Goal: Information Seeking & Learning: Compare options

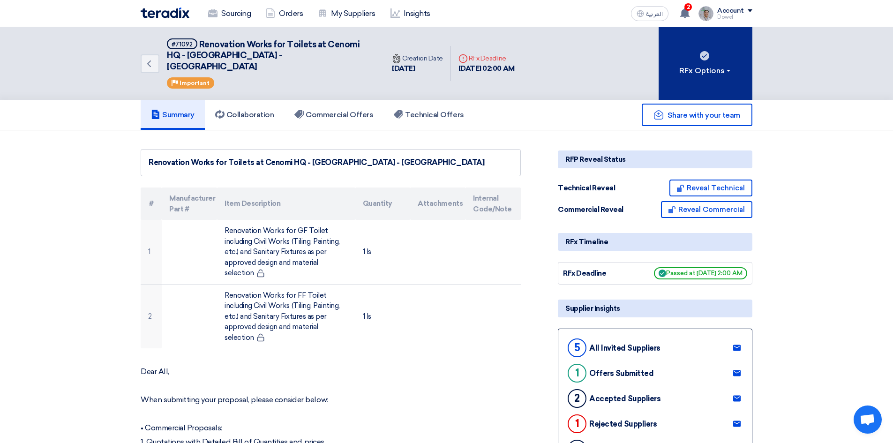
click at [721, 66] on div "RFx Options" at bounding box center [705, 70] width 53 height 11
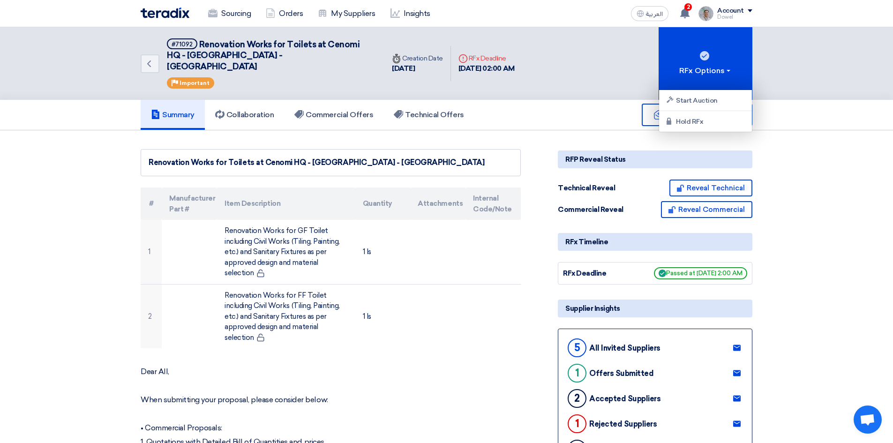
click at [541, 101] on div "Summary Collaboration Commercial Offers Technical Offers" at bounding box center [447, 115] width 612 height 30
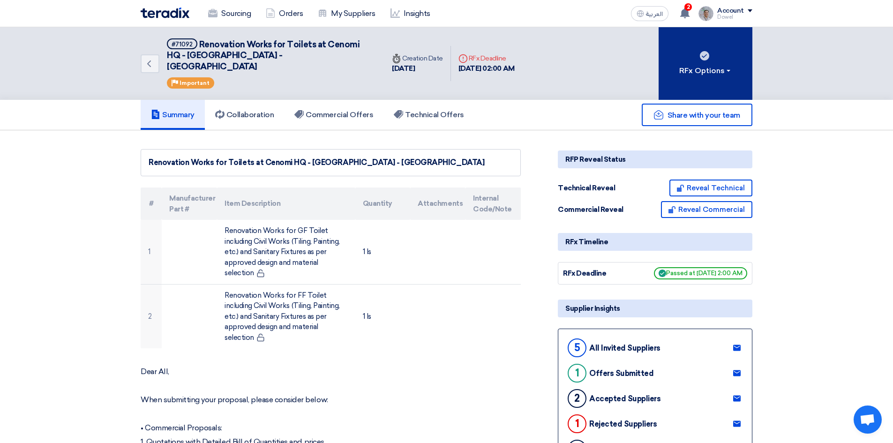
click at [703, 67] on div "RFx Options" at bounding box center [705, 70] width 53 height 11
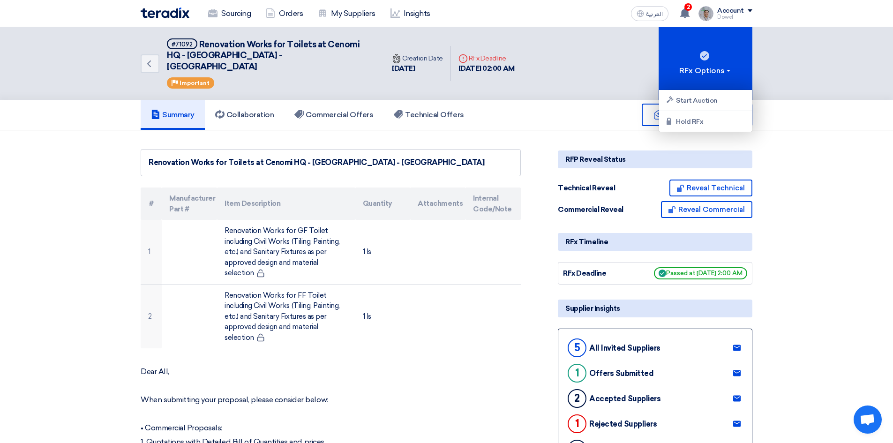
click at [504, 110] on div "Summary Collaboration Commercial Offers Technical Offers" at bounding box center [447, 115] width 612 height 30
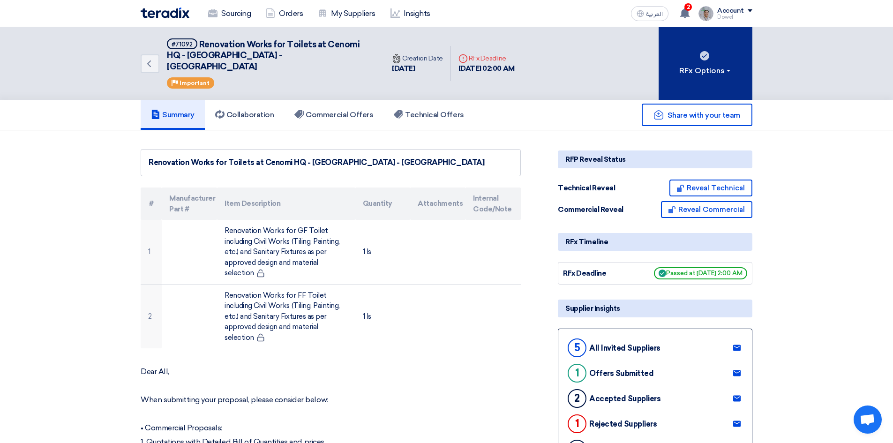
click at [723, 65] on div "RFx Options" at bounding box center [705, 70] width 53 height 11
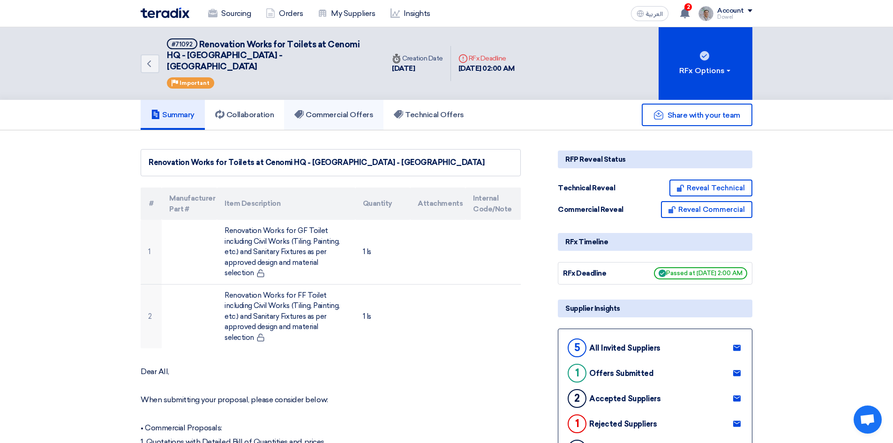
click at [350, 110] on h5 "Commercial Offers" at bounding box center [333, 114] width 79 height 9
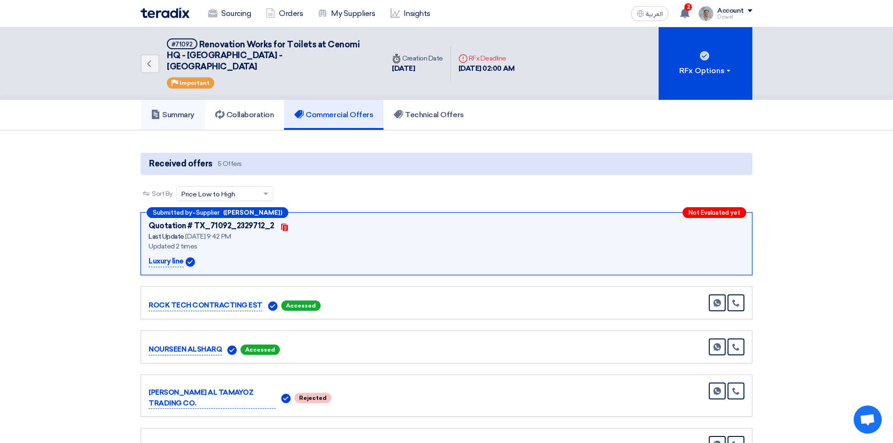
click at [170, 110] on h5 "Summary" at bounding box center [173, 114] width 44 height 9
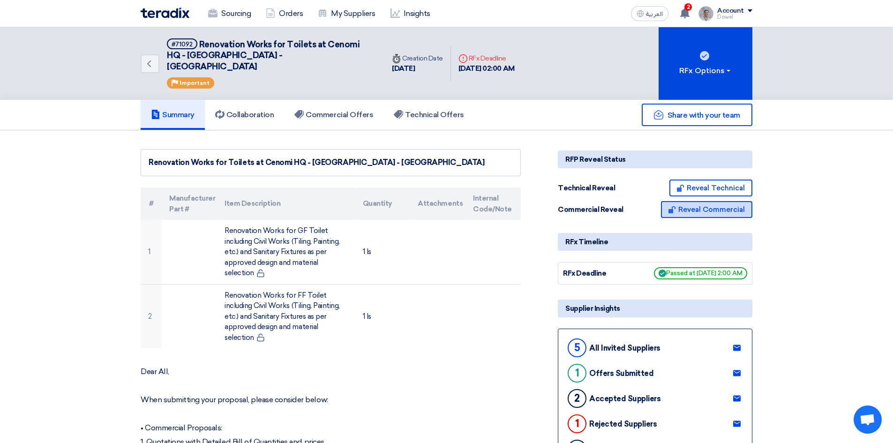
click at [714, 201] on button "Reveal Commercial" at bounding box center [706, 209] width 91 height 17
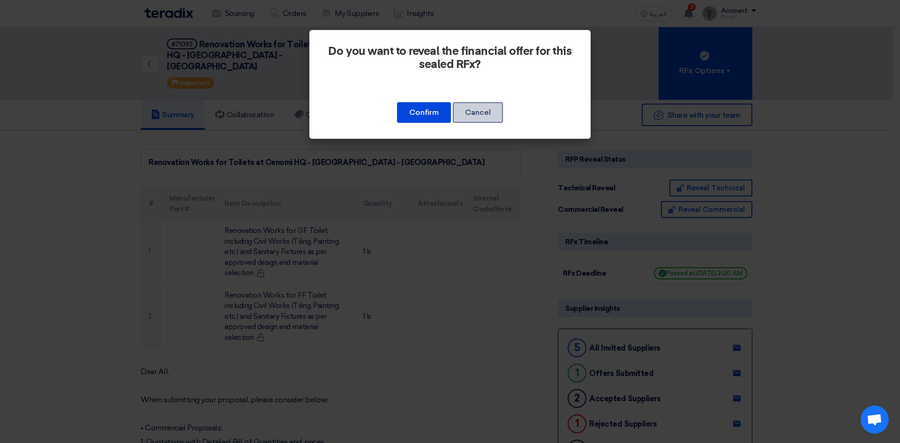
click at [485, 109] on button "Cancel" at bounding box center [478, 112] width 50 height 21
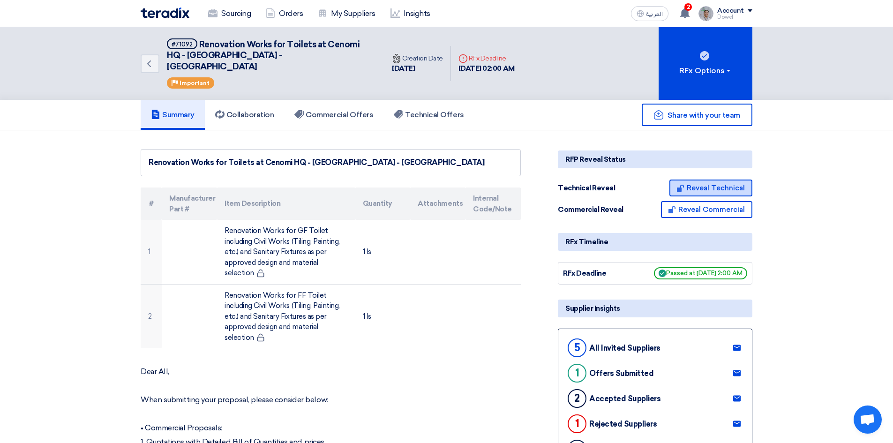
click at [734, 179] on button "Reveal Technical" at bounding box center [710, 187] width 83 height 17
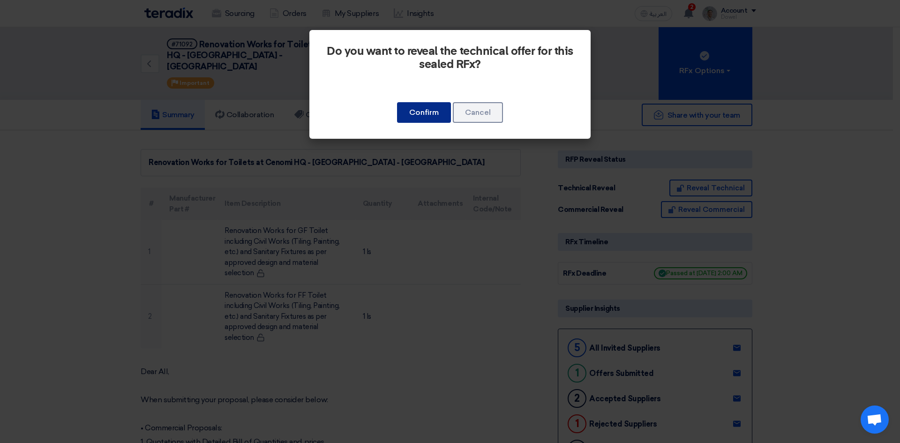
click at [434, 110] on button "Confirm" at bounding box center [424, 112] width 54 height 21
click at [420, 111] on button "Confirm" at bounding box center [424, 112] width 54 height 21
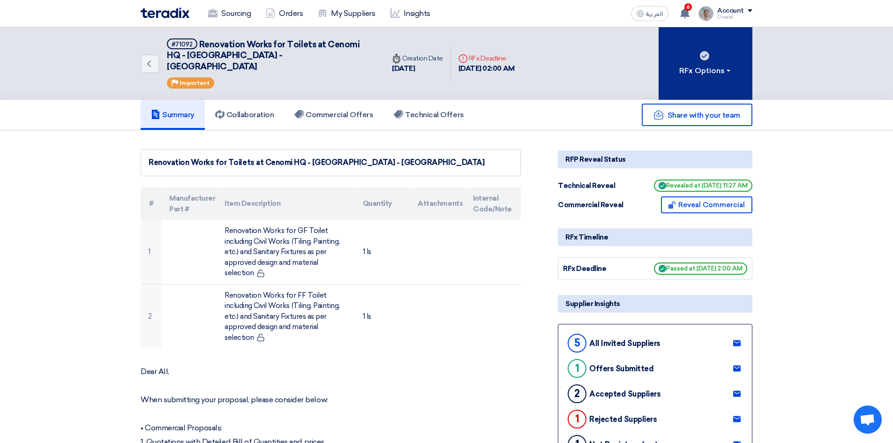
click at [718, 56] on button "RFx Options" at bounding box center [705, 63] width 94 height 73
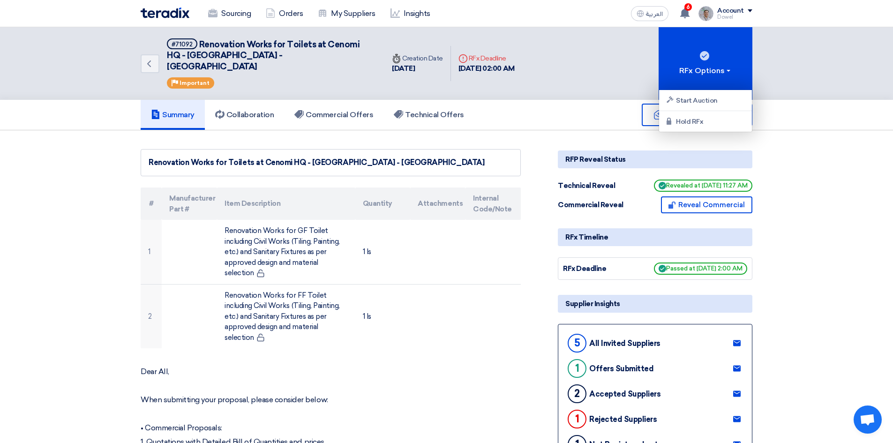
click at [559, 112] on div "Share with your team" at bounding box center [655, 115] width 194 height 22
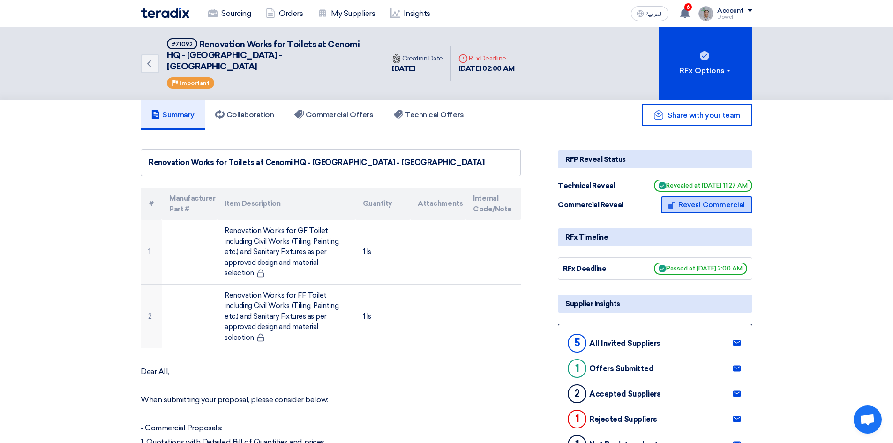
click at [719, 197] on button "Reveal Commercial" at bounding box center [706, 204] width 91 height 17
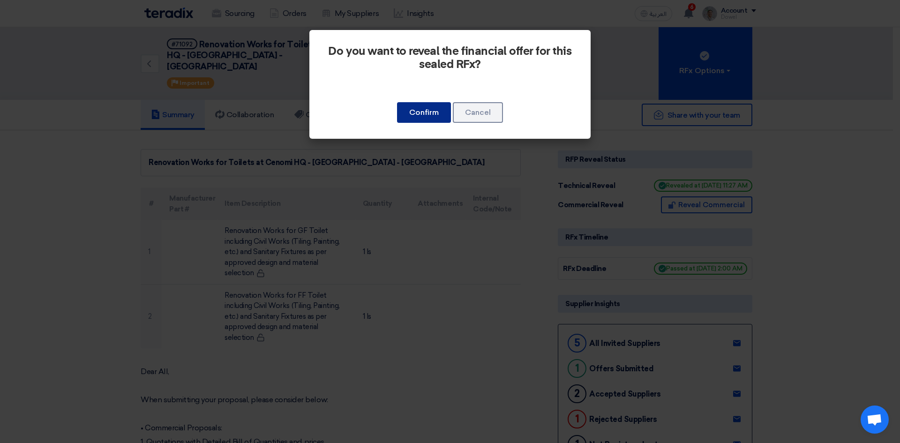
click at [423, 114] on button "Confirm" at bounding box center [424, 112] width 54 height 21
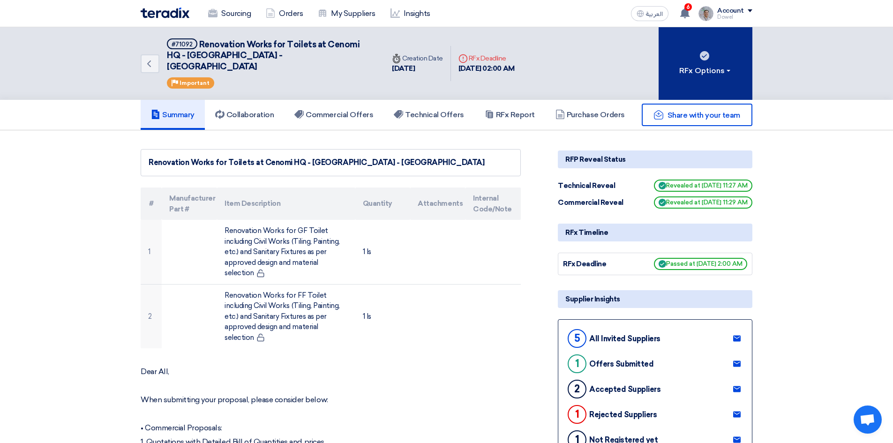
click at [715, 71] on button "RFx Options" at bounding box center [705, 63] width 94 height 73
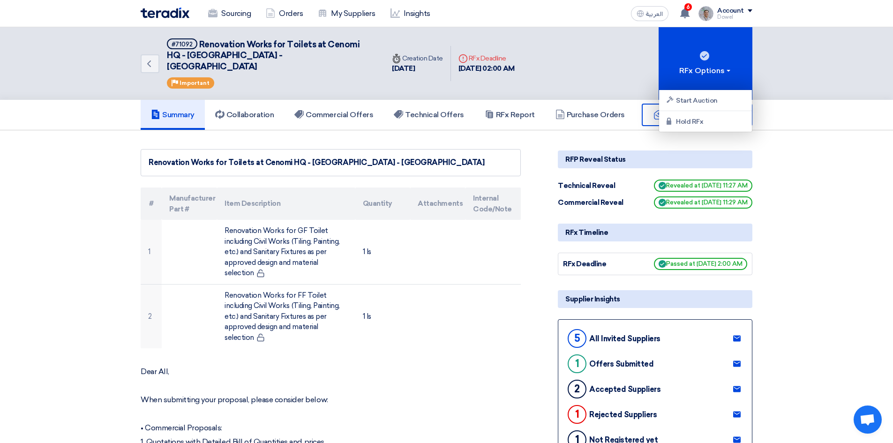
click at [577, 53] on div "Back #71092 Renovation Works for Toilets at [GEOGRAPHIC_DATA] - U Walk - [GEOGR…" at bounding box center [447, 63] width 612 height 73
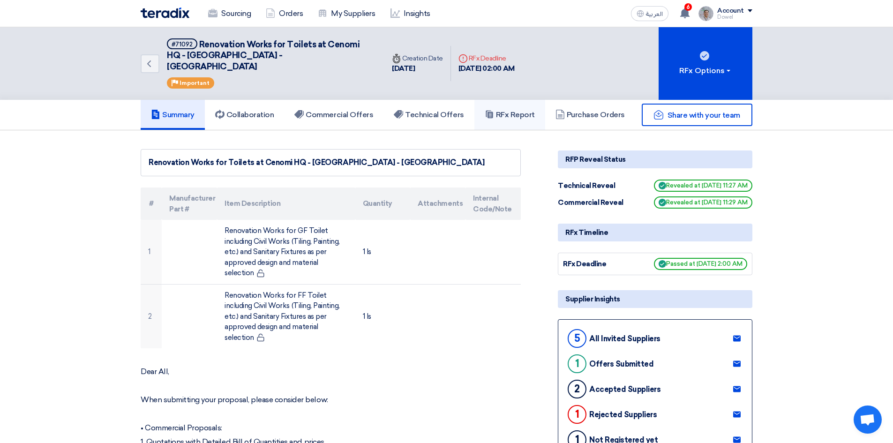
click at [515, 110] on h5 "RFx Report" at bounding box center [510, 114] width 50 height 9
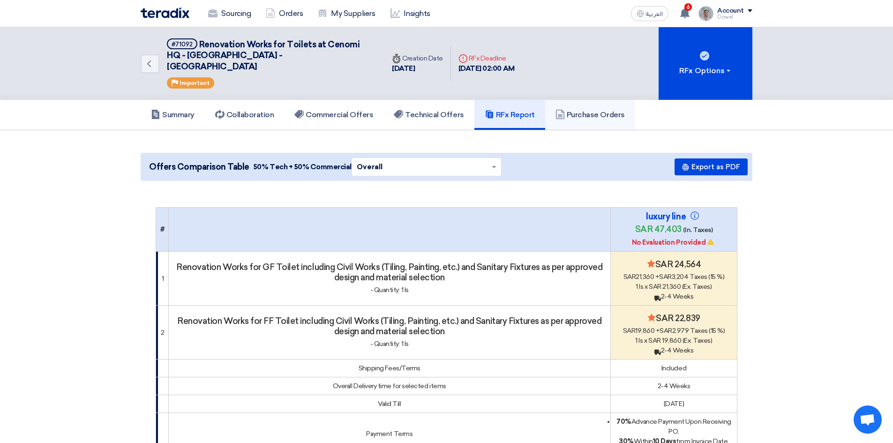
click at [621, 110] on h5 "Purchase Orders" at bounding box center [589, 114] width 69 height 9
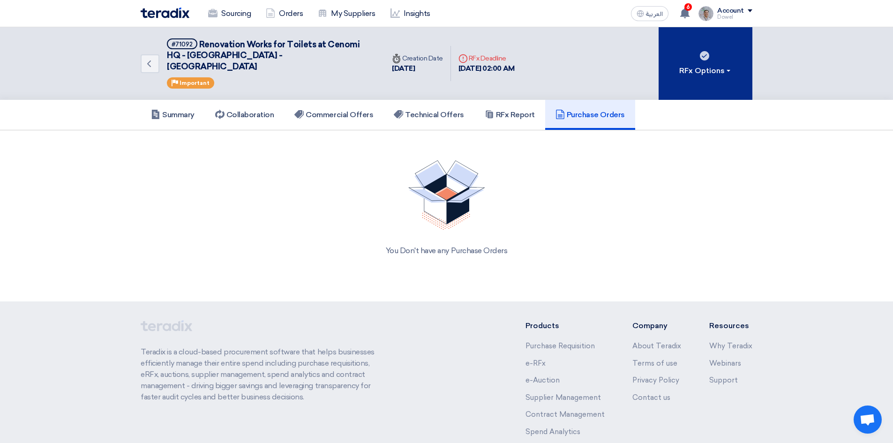
click at [702, 65] on div "RFx Options" at bounding box center [705, 70] width 53 height 11
click at [729, 65] on div "RFx Options" at bounding box center [705, 70] width 53 height 11
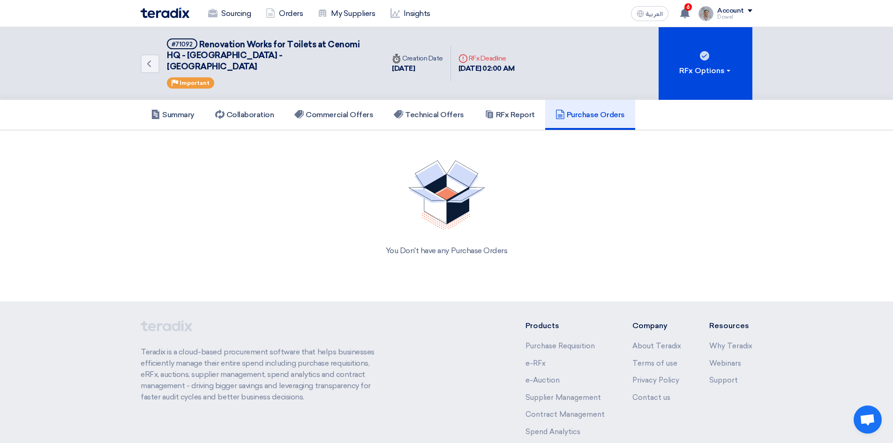
click at [872, 63] on div "Back #71092 Renovation Works for Toilets at [GEOGRAPHIC_DATA] - U Walk - [GEOGR…" at bounding box center [446, 63] width 893 height 73
click at [238, 12] on link "Sourcing" at bounding box center [230, 13] width 58 height 21
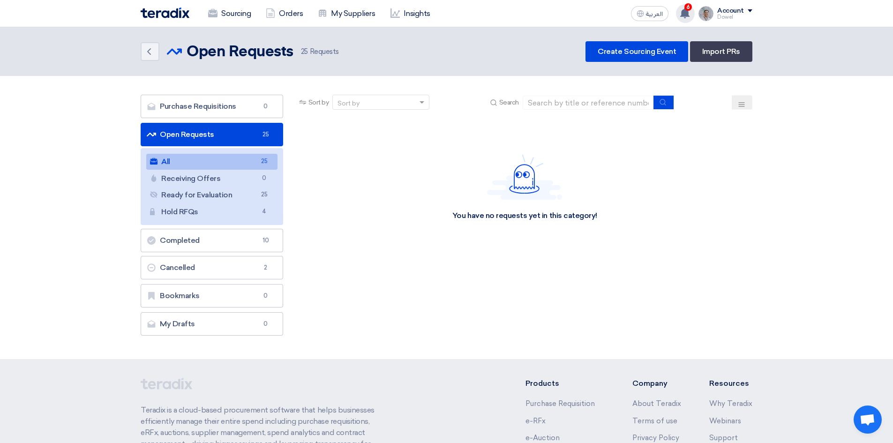
click at [688, 13] on use at bounding box center [684, 13] width 9 height 10
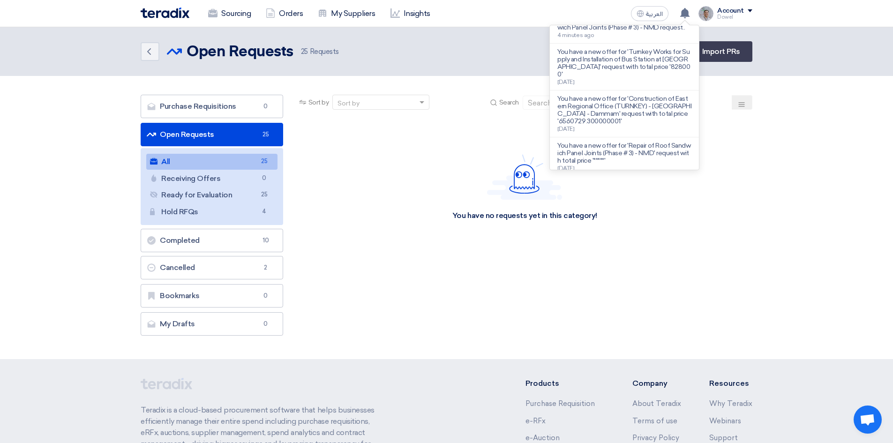
scroll to position [187, 0]
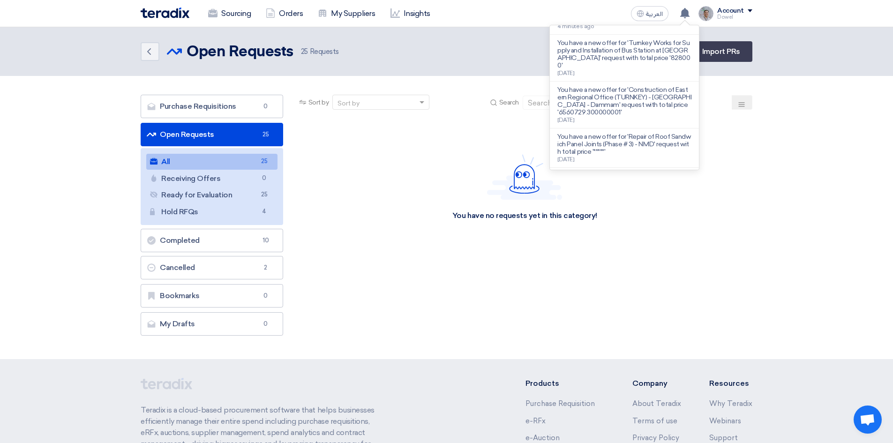
click at [854, 60] on header "Back Open Requests Open Requests 25" at bounding box center [446, 51] width 893 height 49
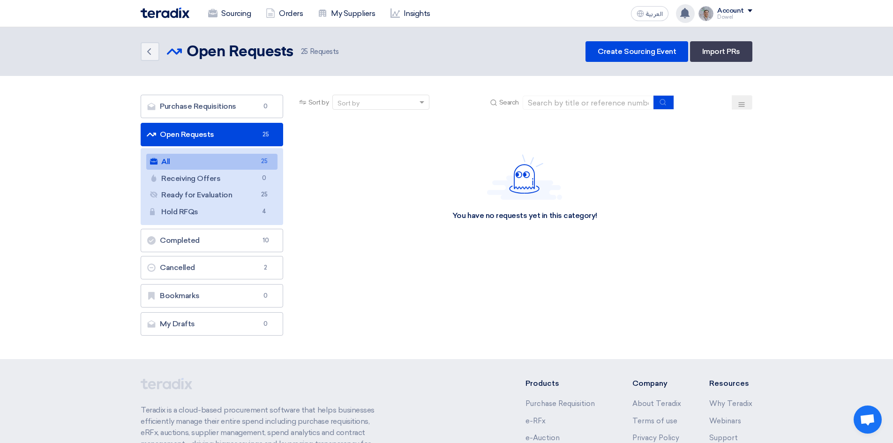
click at [686, 13] on use at bounding box center [684, 13] width 9 height 10
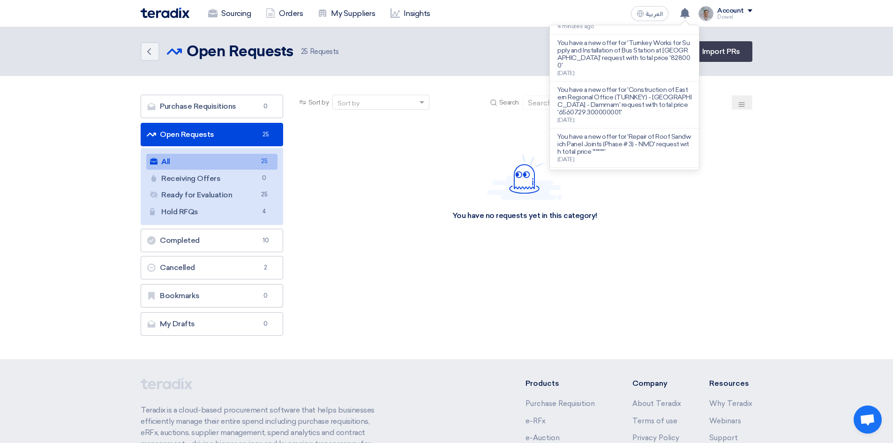
click at [456, 45] on div "Back Open Requests Open Requests 25 Requests Create Sourcing Event Import PRs" at bounding box center [447, 51] width 612 height 21
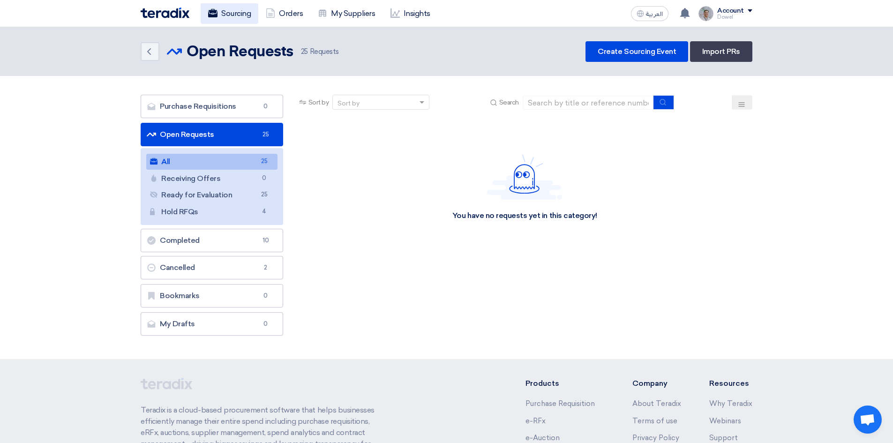
click at [226, 7] on link "Sourcing" at bounding box center [230, 13] width 58 height 21
click at [233, 15] on link "Sourcing" at bounding box center [230, 13] width 58 height 21
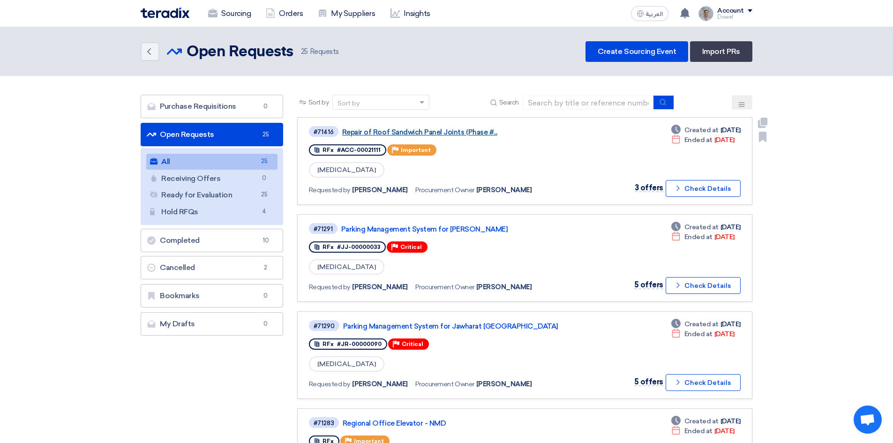
click at [436, 129] on link "Repair of Roof Sandwich Panel Joints (Phase #..." at bounding box center [459, 132] width 234 height 8
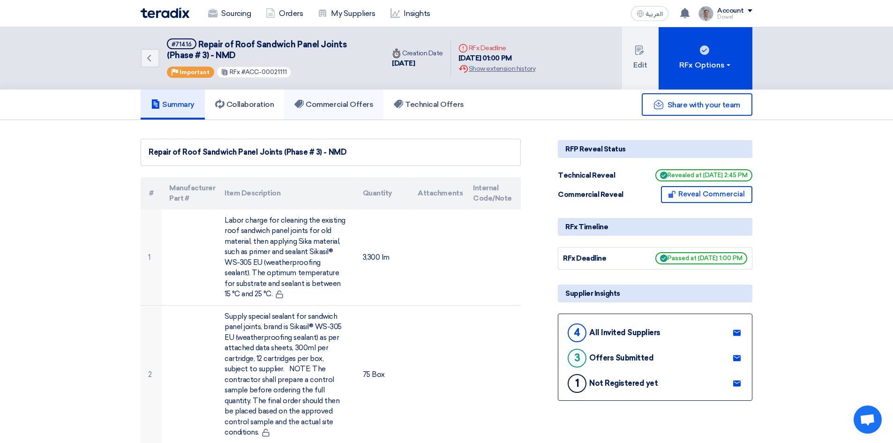
click at [344, 102] on h5 "Commercial Offers" at bounding box center [333, 104] width 79 height 9
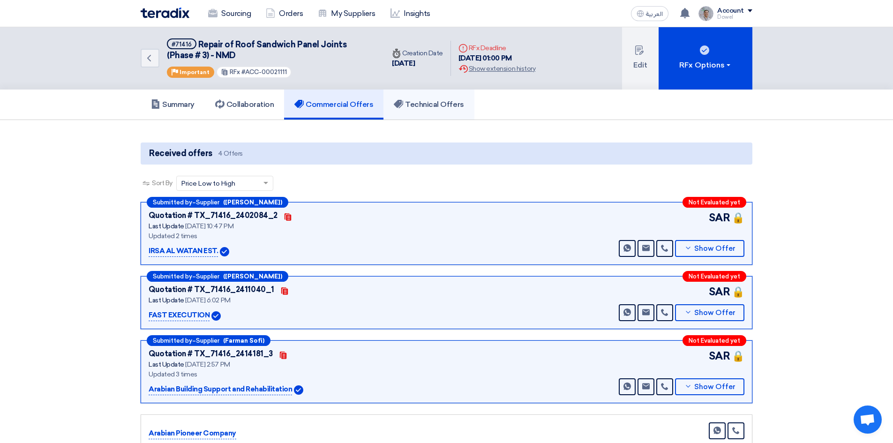
click at [434, 105] on h5 "Technical Offers" at bounding box center [429, 104] width 70 height 9
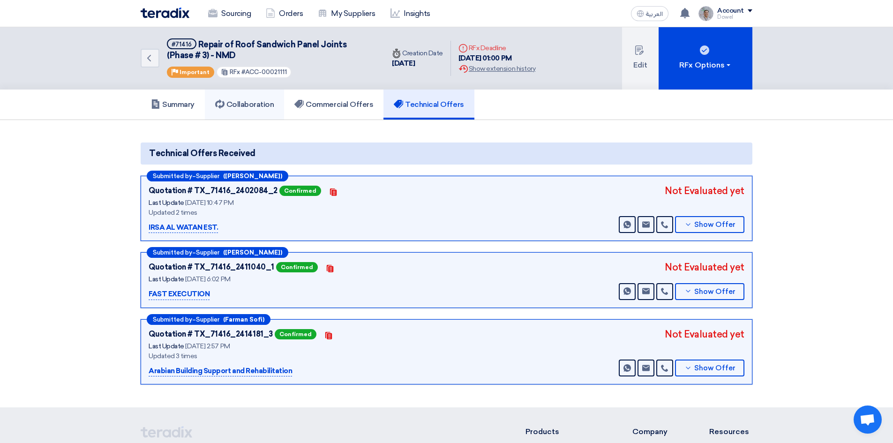
click at [238, 102] on h5 "Collaboration" at bounding box center [244, 104] width 59 height 9
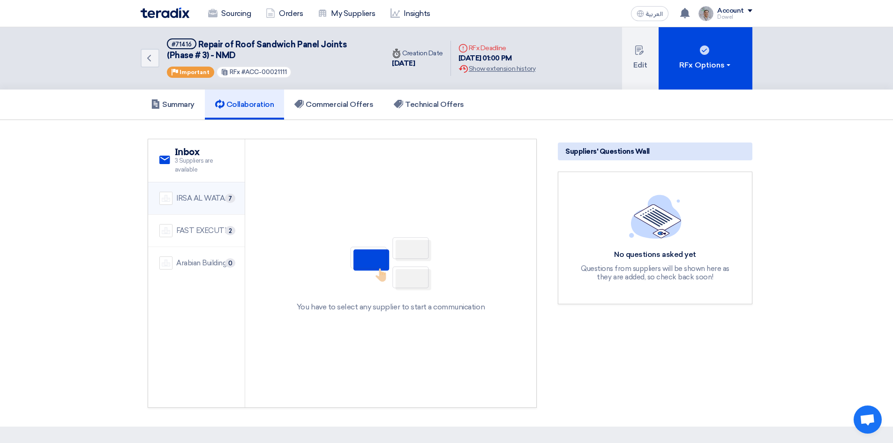
click at [205, 198] on div "IRSA AL WATAN EST." at bounding box center [204, 198] width 57 height 11
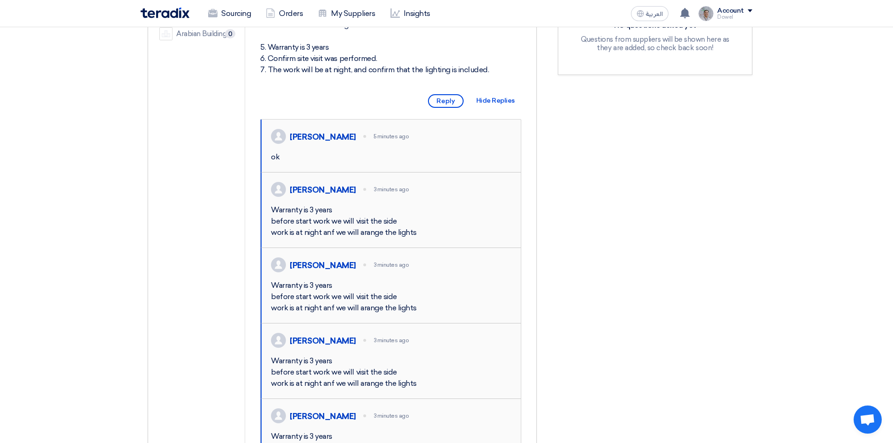
scroll to position [234, 0]
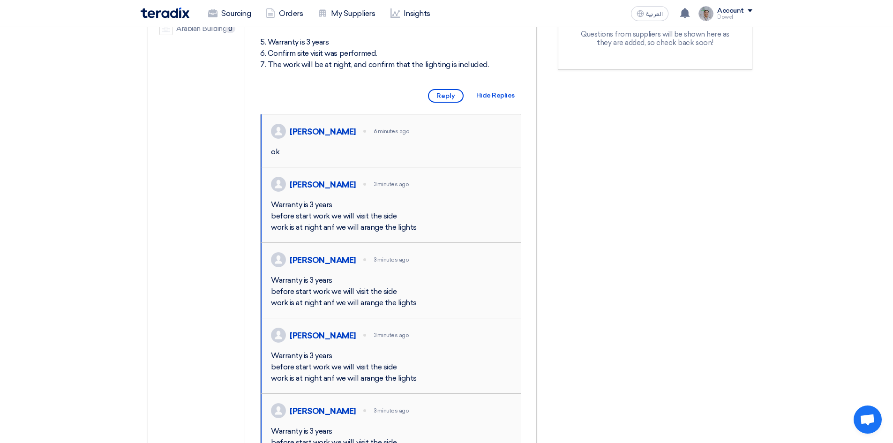
drag, startPoint x: 295, startPoint y: 248, endPoint x: 394, endPoint y: 248, distance: 98.9
drag, startPoint x: 336, startPoint y: 259, endPoint x: 324, endPoint y: 266, distance: 14.3
click at [336, 233] on div "Warranty is 3 years before start work we will visit the side work is at night a…" at bounding box center [391, 216] width 240 height 34
click at [383, 233] on div "Warranty is 3 years before start work we will visit the side work is at night a…" at bounding box center [391, 216] width 240 height 34
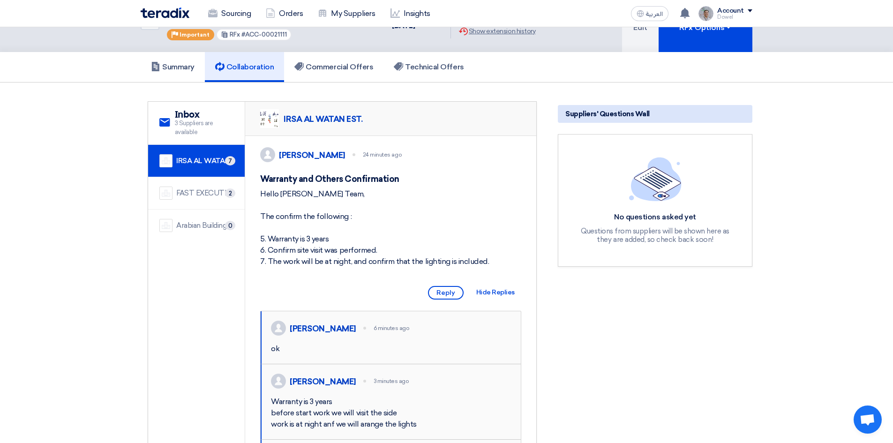
scroll to position [0, 0]
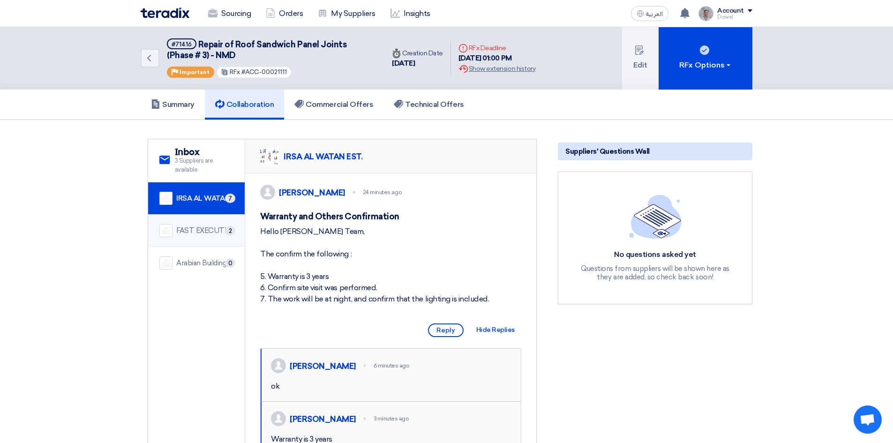
click at [194, 233] on div "FAST EXECUTION" at bounding box center [204, 230] width 57 height 11
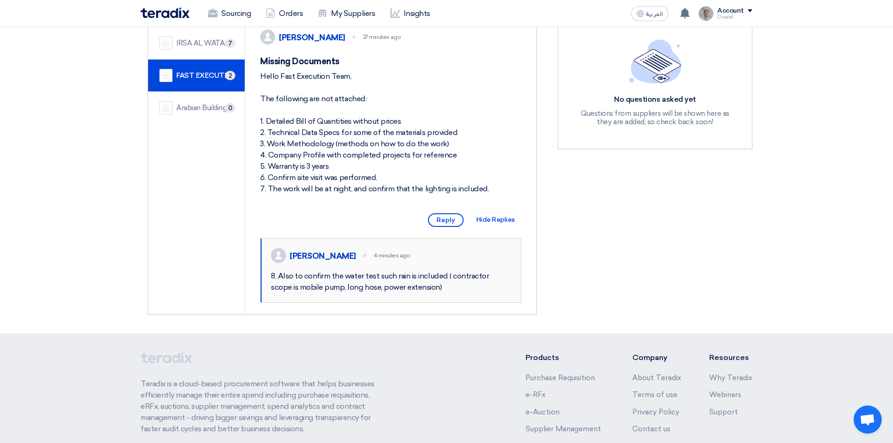
scroll to position [187, 0]
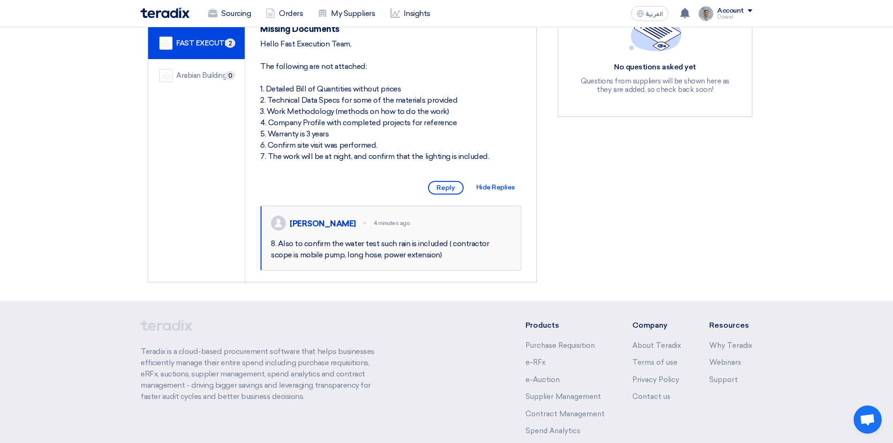
drag, startPoint x: 286, startPoint y: 265, endPoint x: 397, endPoint y: 275, distance: 111.5
click at [397, 261] on div "8. Also to confirm the water test such rain is included ( contractor scope is m…" at bounding box center [391, 249] width 240 height 22
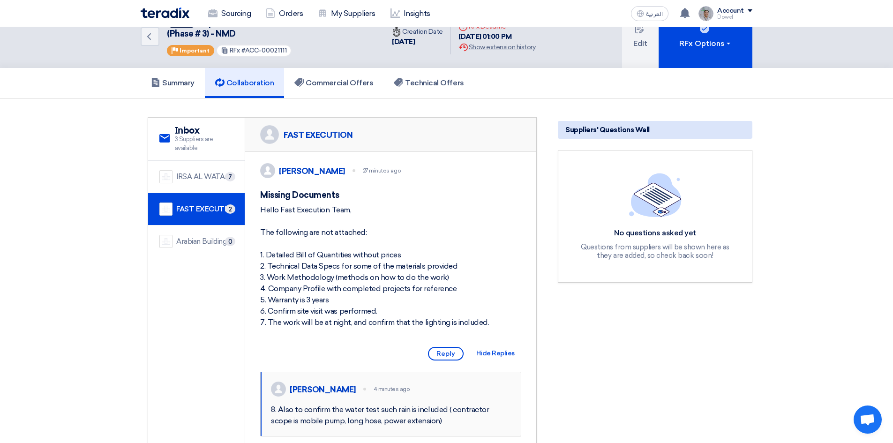
scroll to position [0, 0]
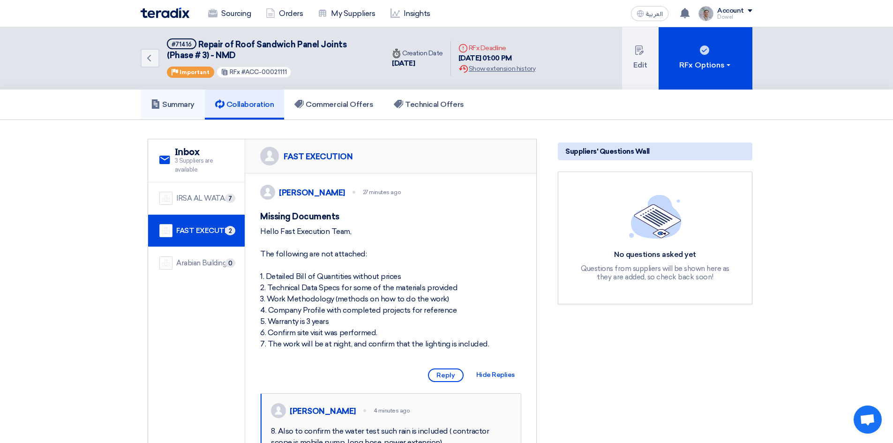
click at [165, 105] on h5 "Summary" at bounding box center [173, 104] width 44 height 9
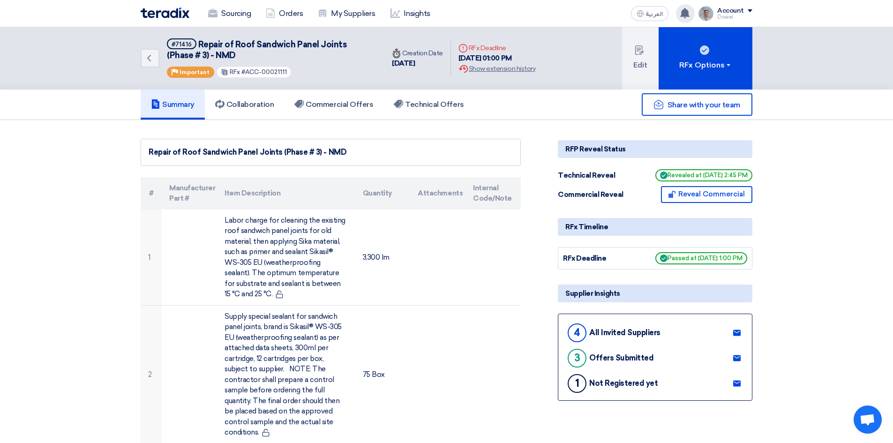
click at [681, 13] on icon at bounding box center [685, 13] width 10 height 10
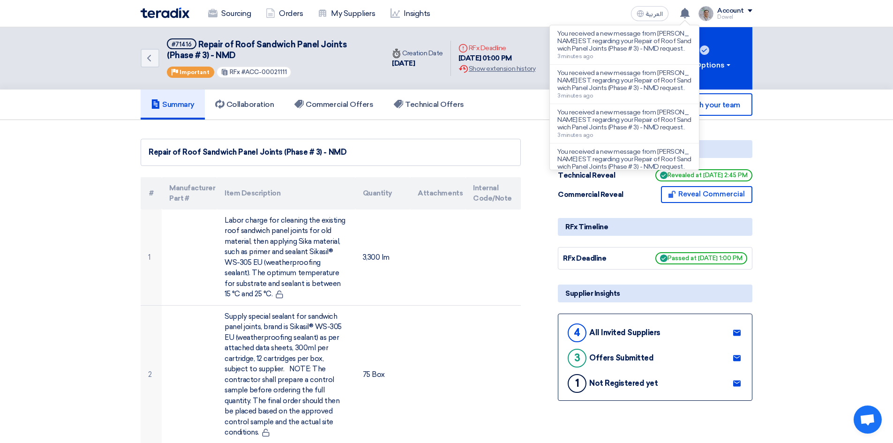
click at [526, 6] on div "Sourcing Orders My Suppliers Insights العربية ع You received a new message from…" at bounding box center [447, 13] width 626 height 27
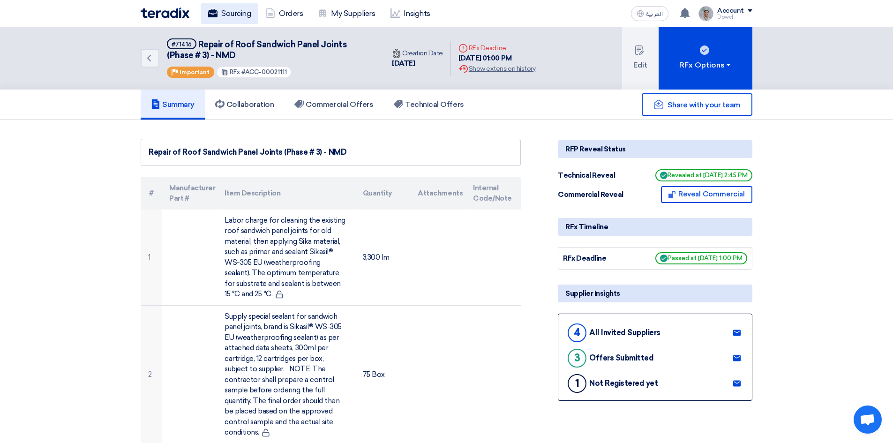
click at [235, 15] on link "Sourcing" at bounding box center [230, 13] width 58 height 21
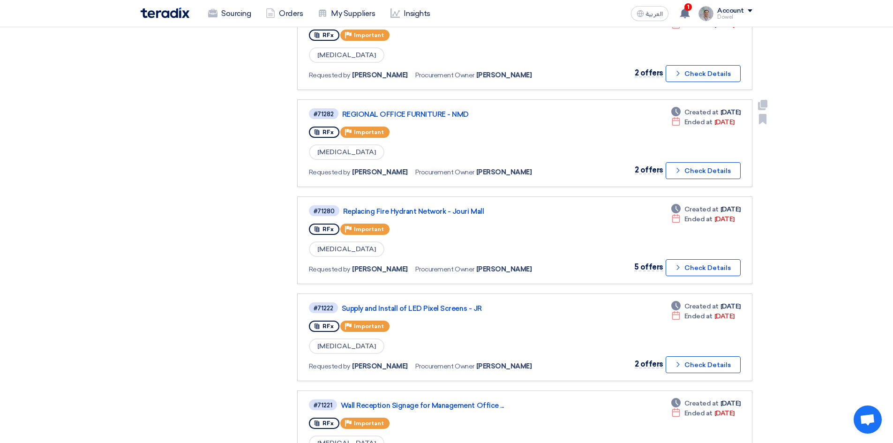
scroll to position [422, 0]
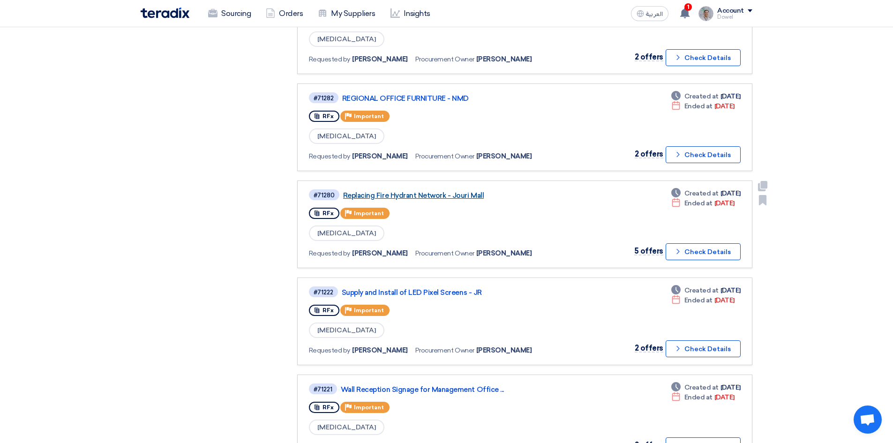
click at [416, 197] on link "Replacing Fire Hydrant Network - Jouri Mall" at bounding box center [460, 195] width 234 height 8
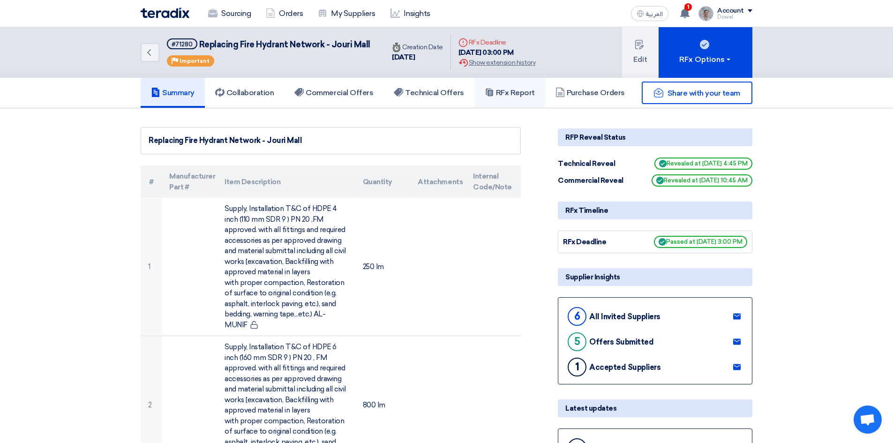
click at [518, 96] on h5 "RFx Report" at bounding box center [510, 92] width 50 height 9
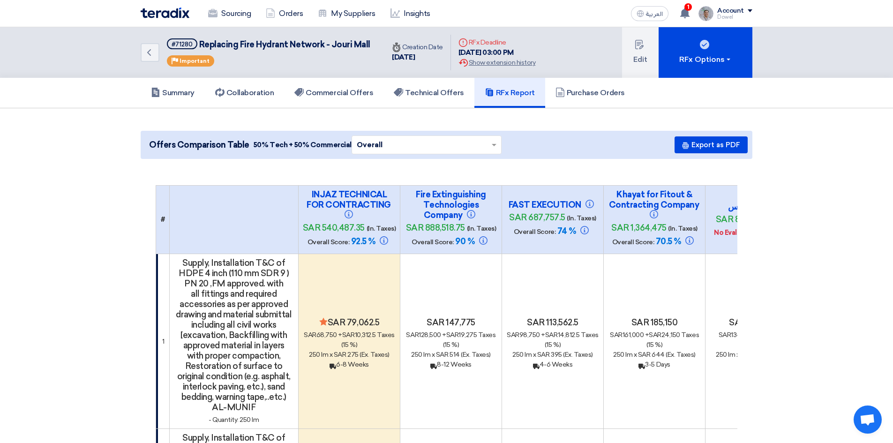
click at [225, 15] on link "Sourcing" at bounding box center [230, 13] width 58 height 21
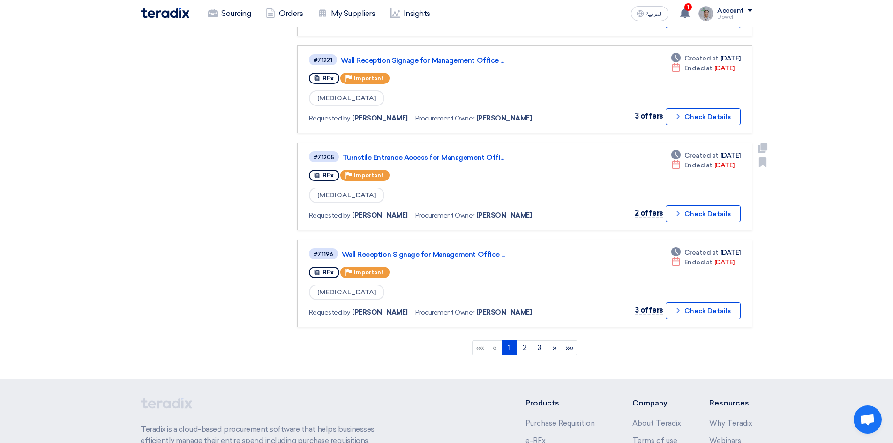
scroll to position [797, 0]
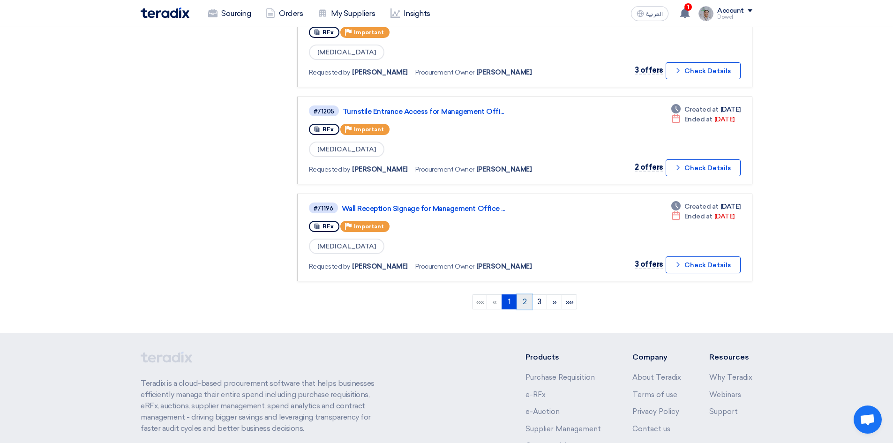
click at [521, 304] on link "2" at bounding box center [523, 301] width 15 height 15
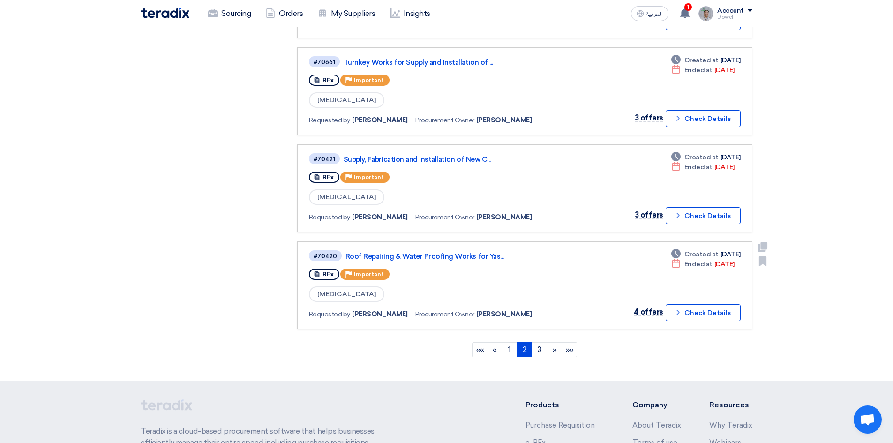
scroll to position [899, 0]
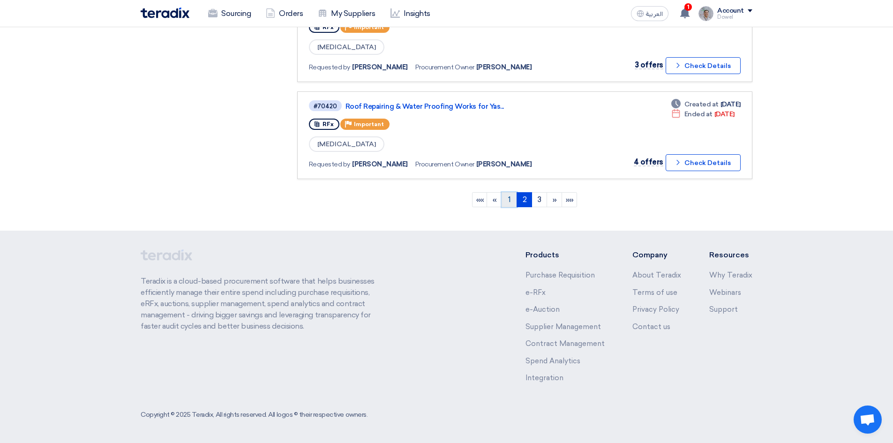
click at [508, 202] on link "1" at bounding box center [508, 199] width 15 height 15
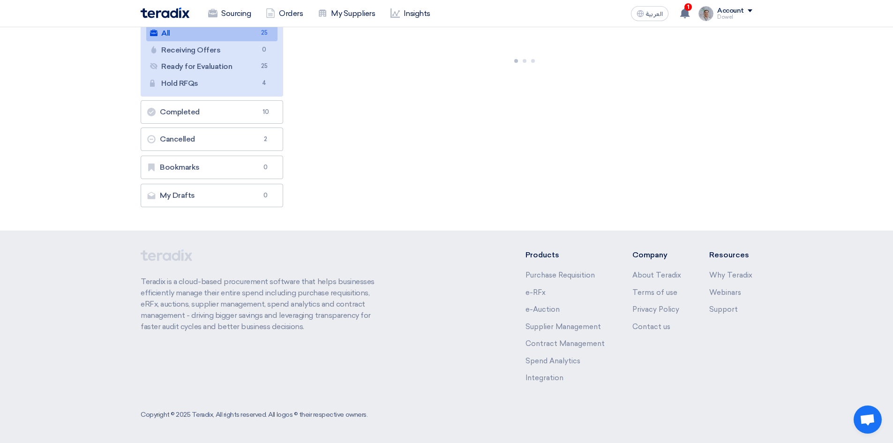
scroll to position [0, 0]
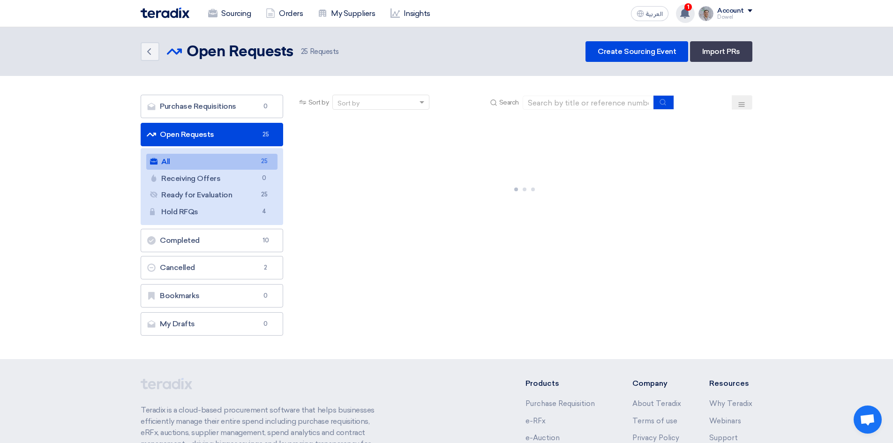
click at [686, 14] on use at bounding box center [684, 13] width 9 height 10
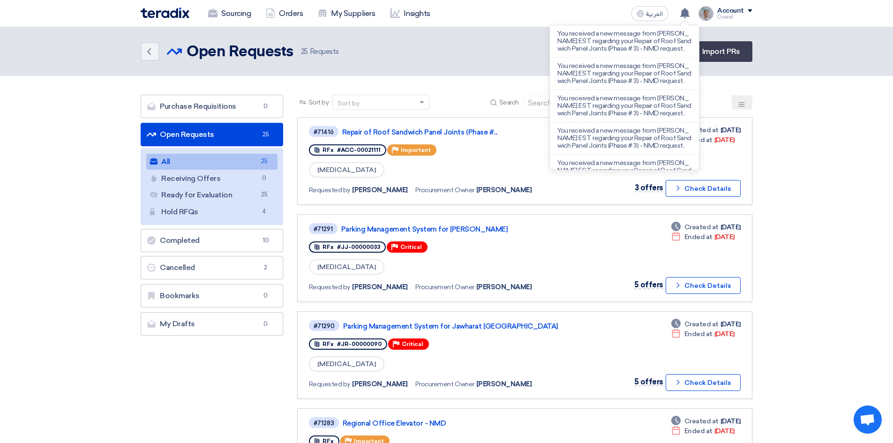
click at [457, 51] on div "Back Open Requests Open Requests 25 Requests Create Sourcing Event Import PRs" at bounding box center [447, 51] width 612 height 21
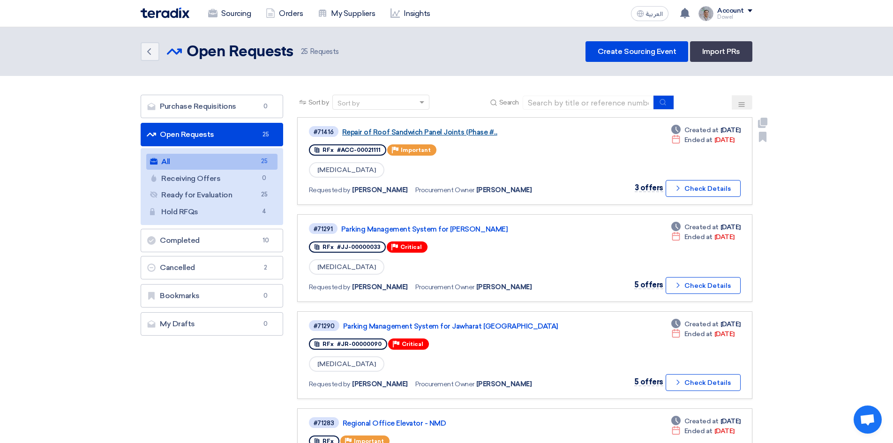
click at [419, 131] on link "Repair of Roof Sandwich Panel Joints (Phase #..." at bounding box center [459, 132] width 234 height 8
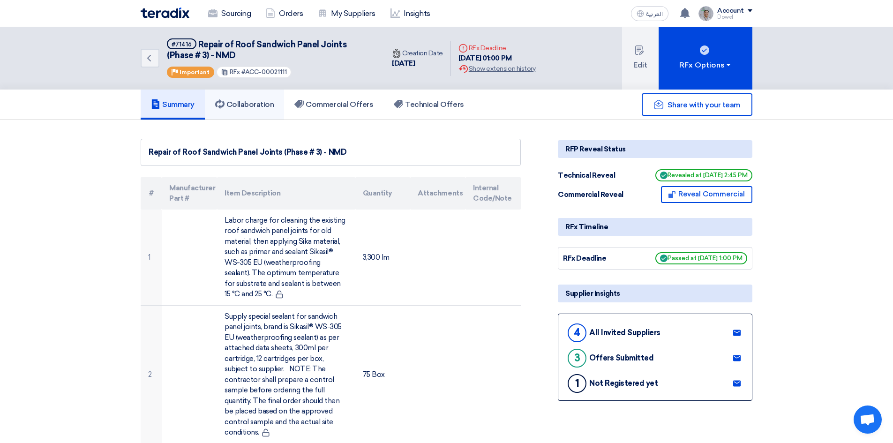
click at [237, 99] on link "Collaboration" at bounding box center [245, 105] width 80 height 30
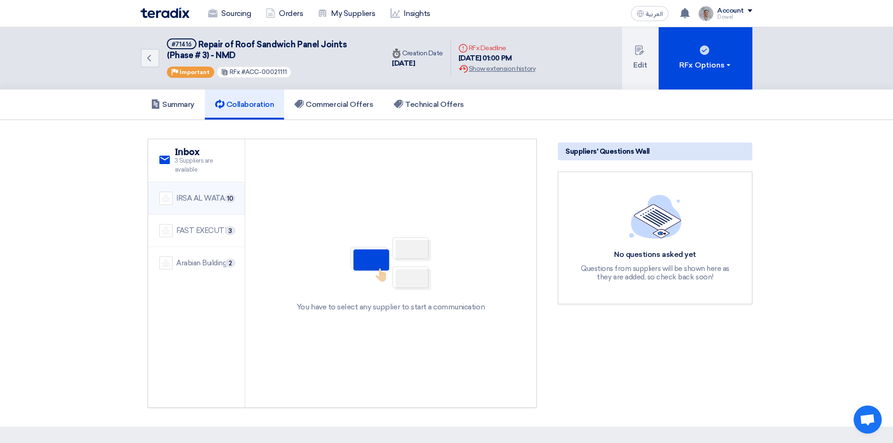
click at [199, 202] on div "IRSA AL WATAN EST." at bounding box center [204, 198] width 57 height 11
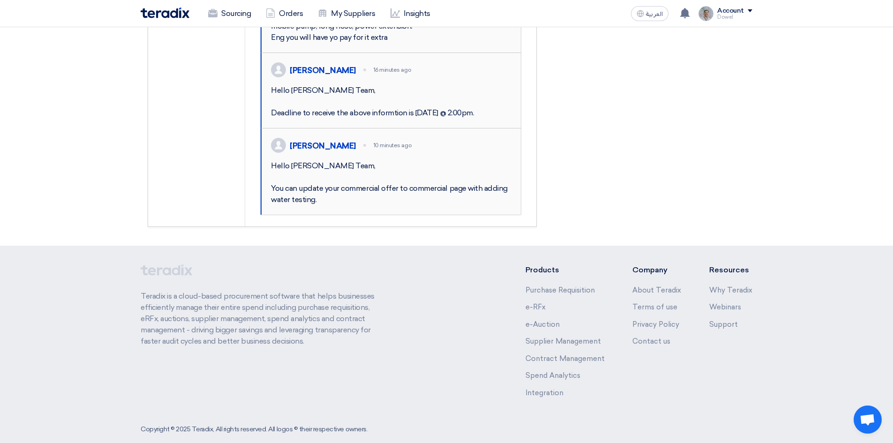
scroll to position [777, 0]
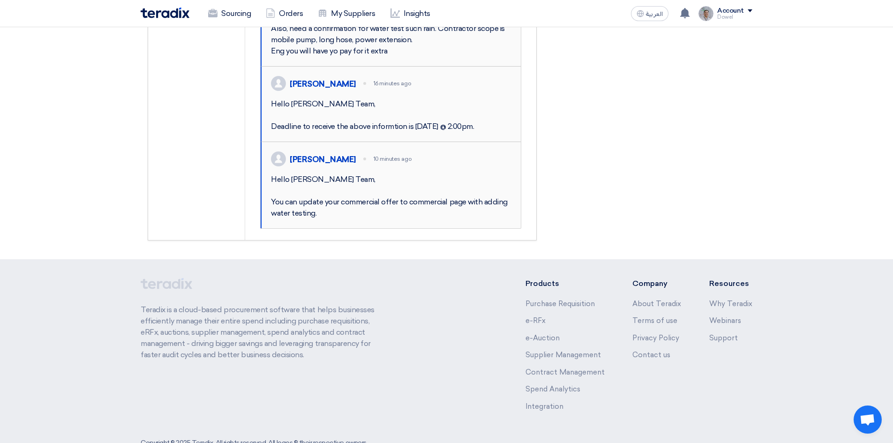
drag, startPoint x: 291, startPoint y: 224, endPoint x: 437, endPoint y: 232, distance: 146.0
click at [437, 132] on div "Hello [PERSON_NAME] Team, Deadline to receive the above informtion is [DATE] @ …" at bounding box center [391, 115] width 240 height 34
drag, startPoint x: 297, startPoint y: 316, endPoint x: 443, endPoint y: 329, distance: 146.8
click at [443, 219] on div "Hello [PERSON_NAME] Team, You can update your commercial offer to commercial pa…" at bounding box center [391, 196] width 240 height 45
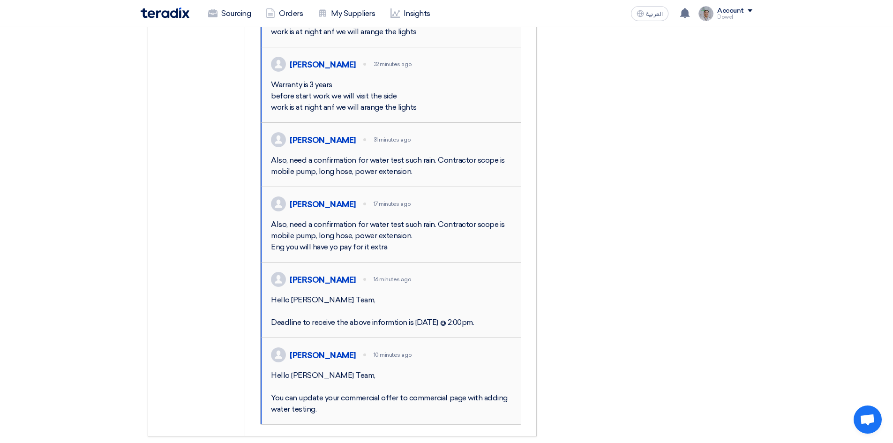
scroll to position [542, 0]
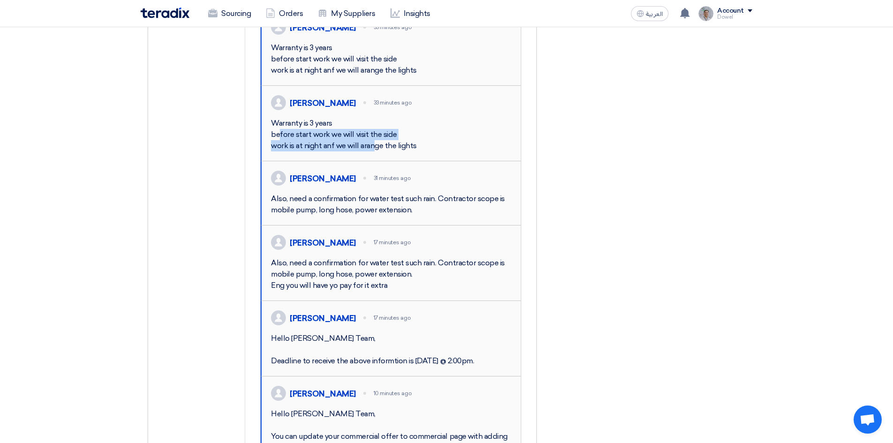
drag, startPoint x: 291, startPoint y: 196, endPoint x: 321, endPoint y: 223, distance: 40.5
click at [321, 161] on div "[PERSON_NAME] 33 minutes ago Warranty is 3 years before start work we will visi…" at bounding box center [391, 123] width 260 height 75
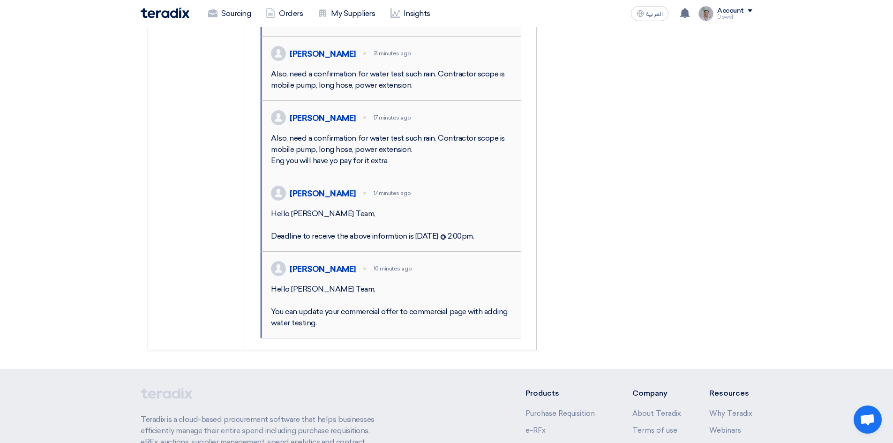
scroll to position [683, 0]
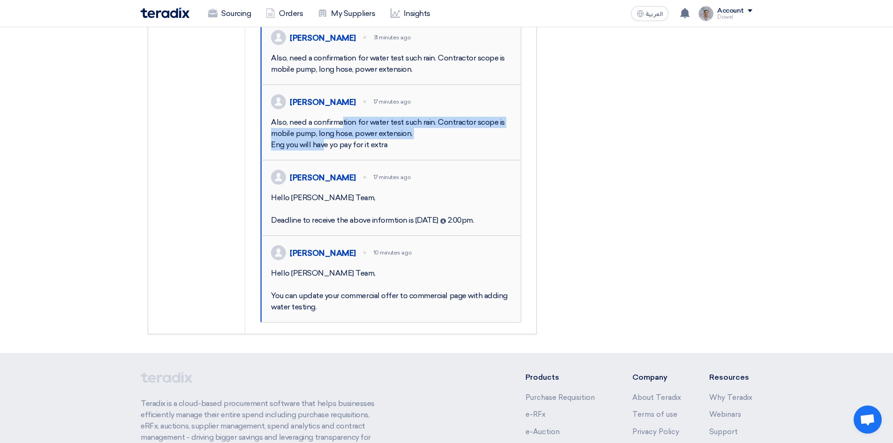
drag, startPoint x: 285, startPoint y: 215, endPoint x: 486, endPoint y: 221, distance: 200.2
click at [486, 150] on div "Also, need a confirmation for water test such rain. Contractor scope is mobile …" at bounding box center [391, 134] width 240 height 34
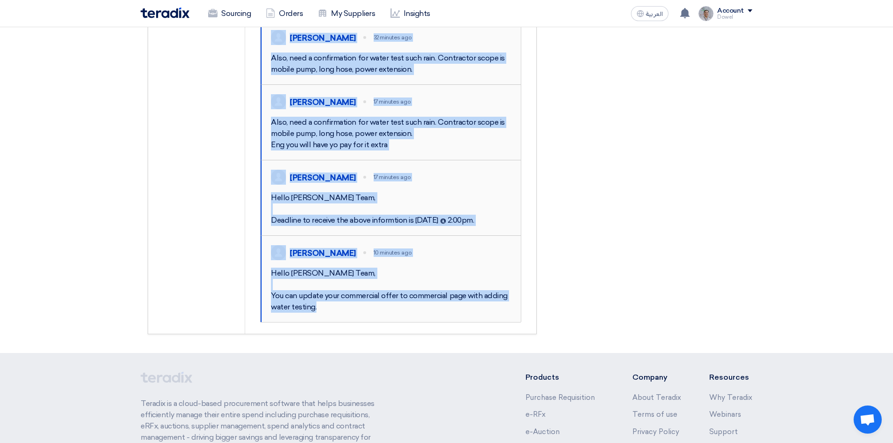
drag, startPoint x: 292, startPoint y: 320, endPoint x: 375, endPoint y: 321, distance: 83.0
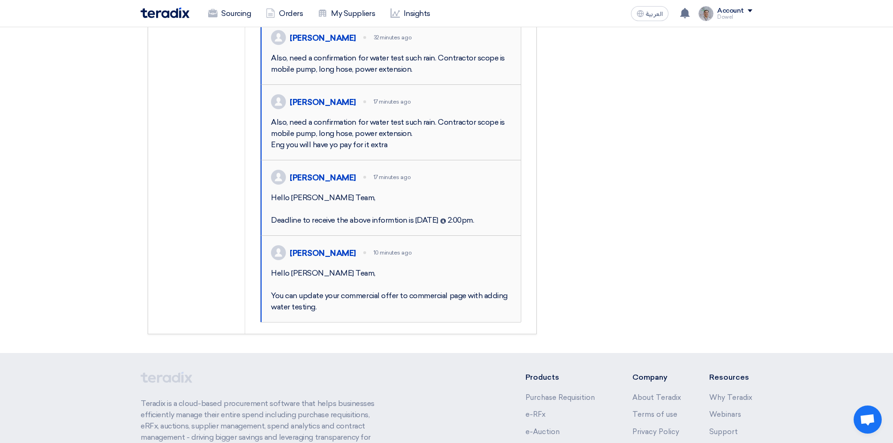
click at [350, 226] on div "Hello [PERSON_NAME] Team, Deadline to receive the above informtion is [DATE] @ …" at bounding box center [391, 209] width 240 height 34
drag, startPoint x: 279, startPoint y: 322, endPoint x: 455, endPoint y: 321, distance: 175.3
click at [455, 226] on div "Hello [PERSON_NAME] Team, Deadline to receive the above informtion is [DATE] @ …" at bounding box center [391, 209] width 240 height 34
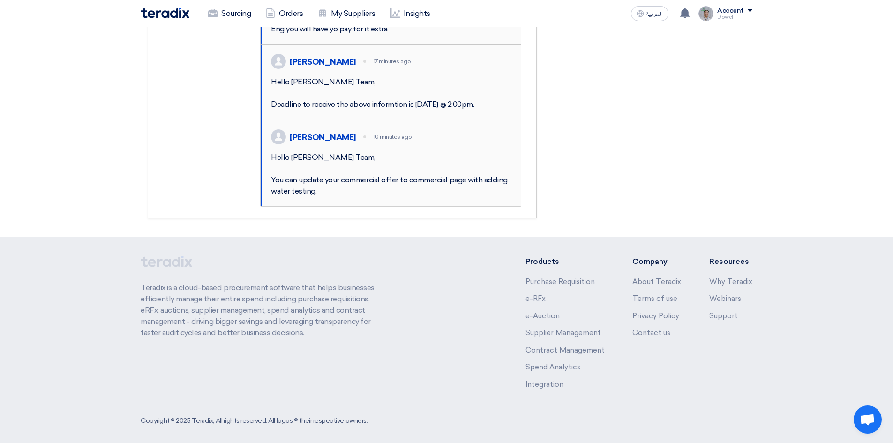
scroll to position [870, 0]
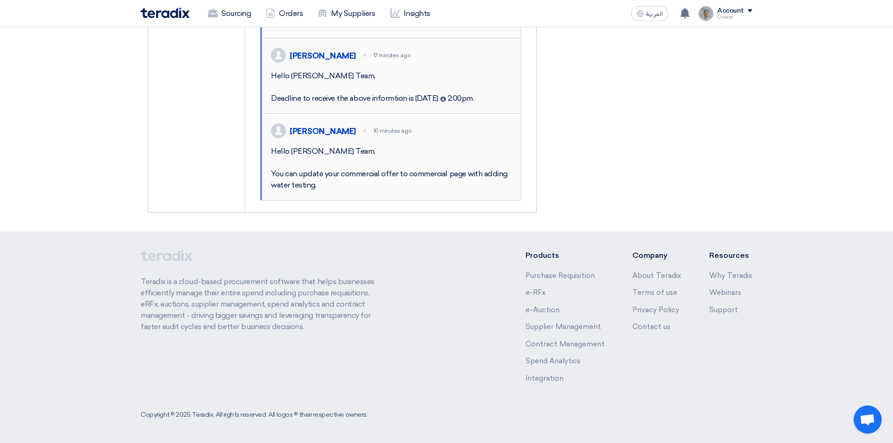
drag, startPoint x: 271, startPoint y: 193, endPoint x: 337, endPoint y: 232, distance: 77.1
click at [337, 191] on div "Hello [PERSON_NAME] Team, You can update your commercial offer to commercial pa…" at bounding box center [391, 168] width 240 height 45
click at [329, 200] on div "[PERSON_NAME] 10 minutes ago Hello [PERSON_NAME] Team, You can update your comm…" at bounding box center [391, 157] width 260 height 86
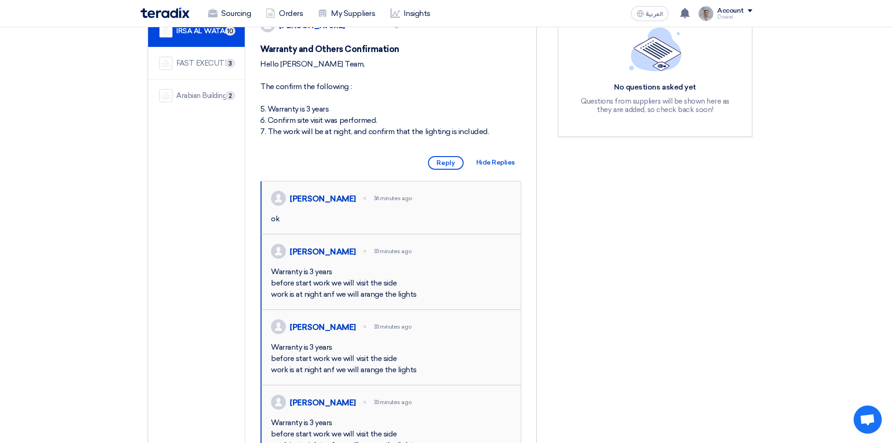
scroll to position [0, 0]
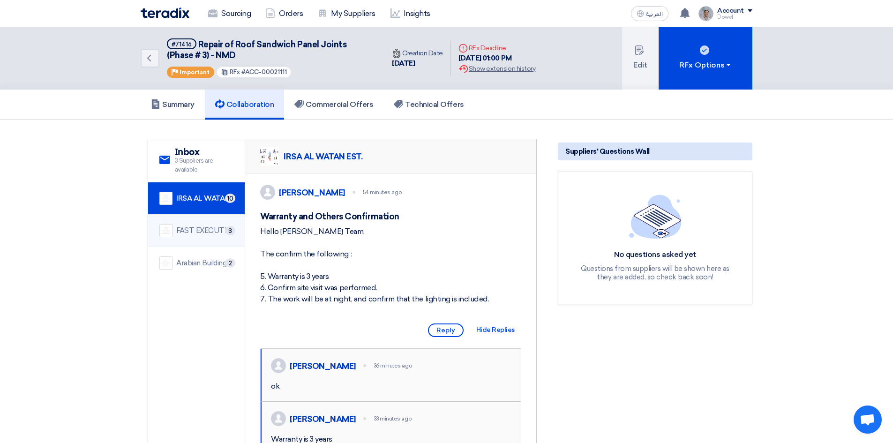
click at [187, 229] on div "FAST EXECUTION" at bounding box center [204, 230] width 57 height 11
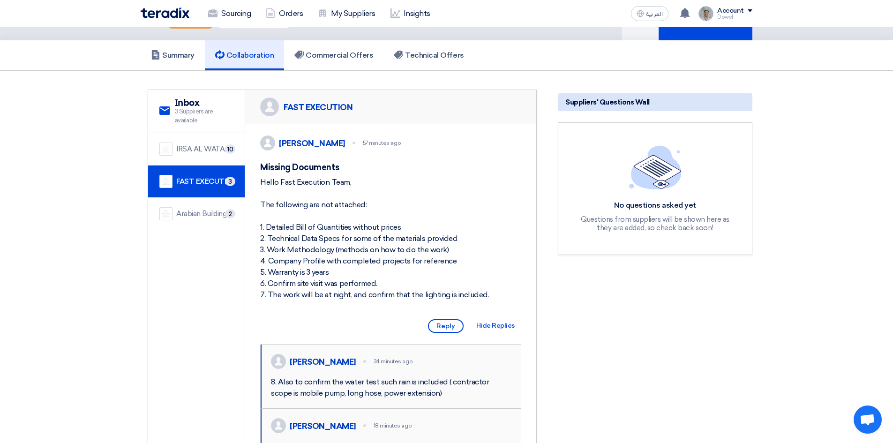
scroll to position [47, 0]
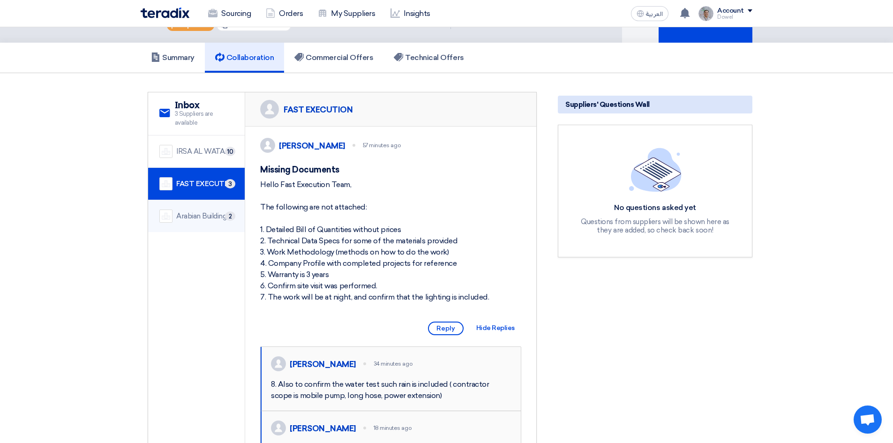
click at [202, 217] on div "Arabian Building Support and Rehabilitation" at bounding box center [204, 216] width 57 height 11
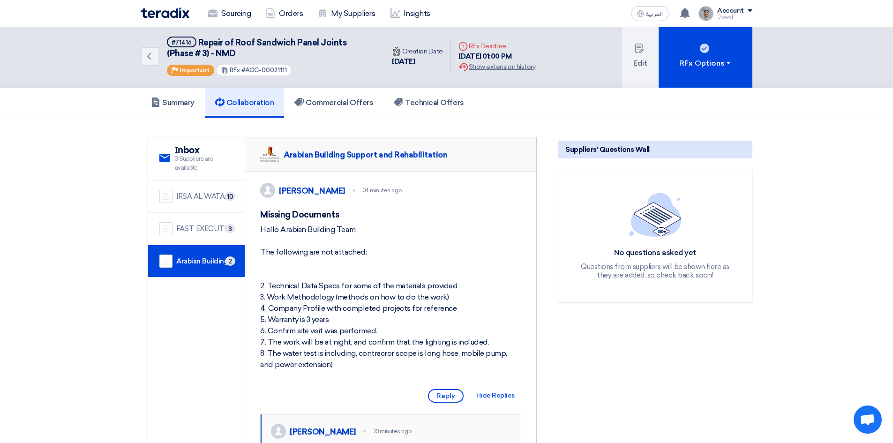
scroll to position [0, 0]
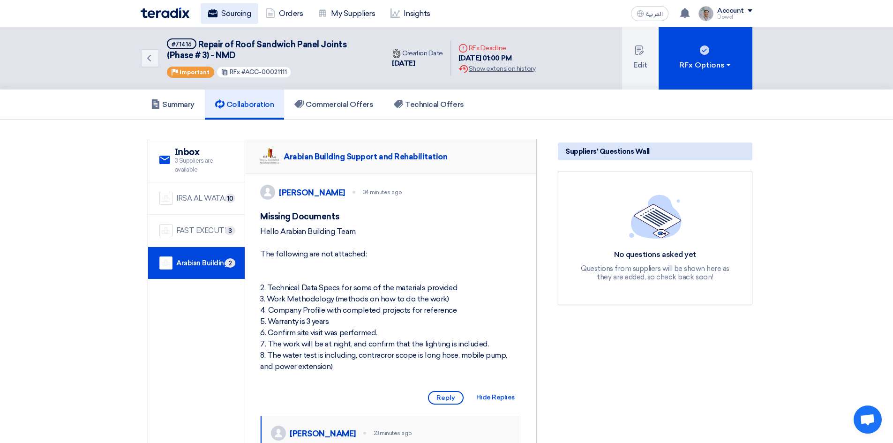
click at [230, 15] on link "Sourcing" at bounding box center [230, 13] width 58 height 21
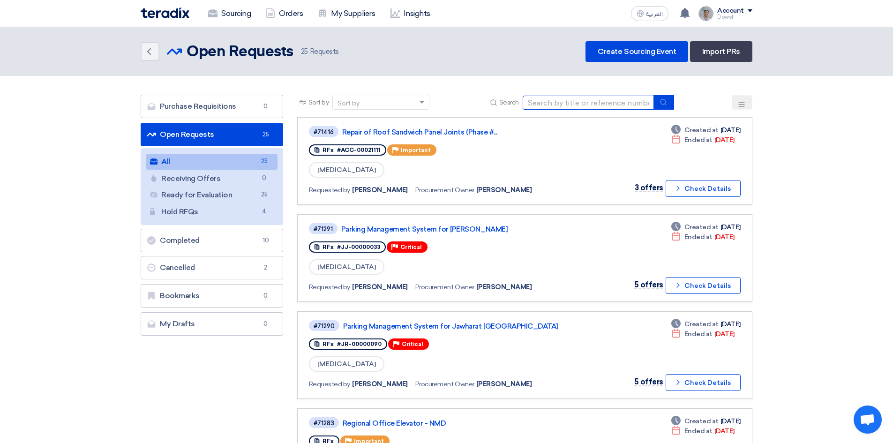
click at [568, 103] on input at bounding box center [588, 103] width 131 height 14
type input "bus"
click at [666, 103] on icon "submit" at bounding box center [662, 101] width 7 height 7
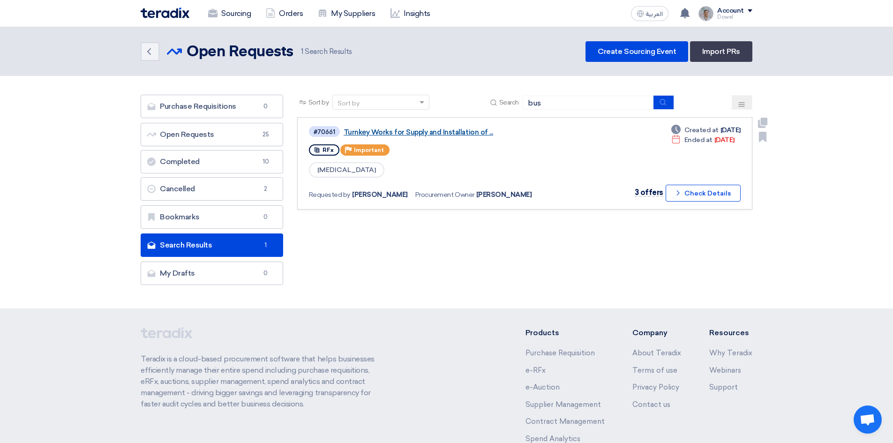
click at [419, 133] on link "Turnkey Works for Supply and Installation of ..." at bounding box center [461, 132] width 234 height 8
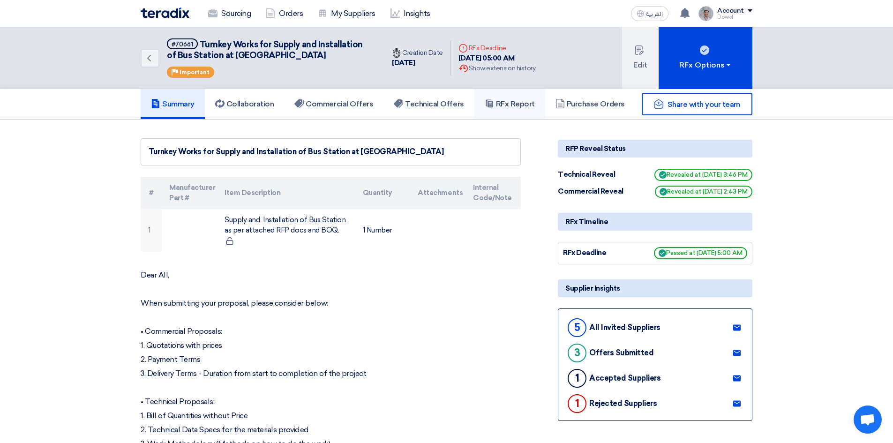
click at [526, 104] on h5 "RFx Report" at bounding box center [510, 103] width 50 height 9
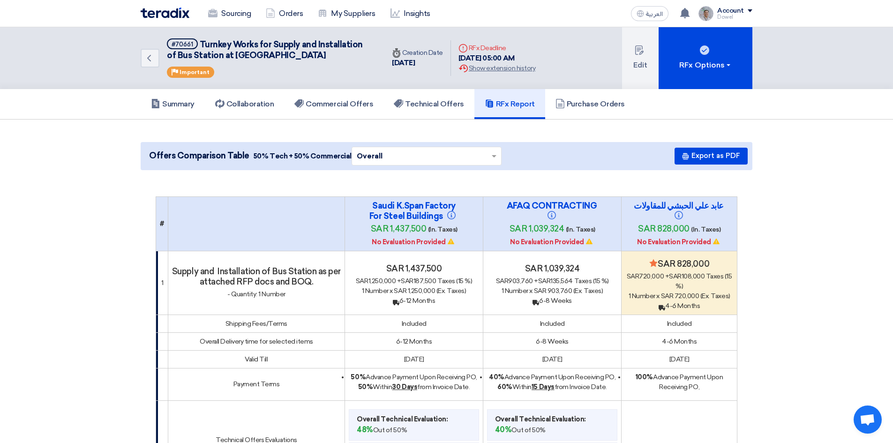
drag, startPoint x: 633, startPoint y: 210, endPoint x: 708, endPoint y: 205, distance: 75.2
click at [708, 205] on h4 "عابد علي الحبشي للمقاولات" at bounding box center [679, 211] width 94 height 21
copy h4 "عابد علي الحبشي للمقاولات"
